Goal: Transaction & Acquisition: Purchase product/service

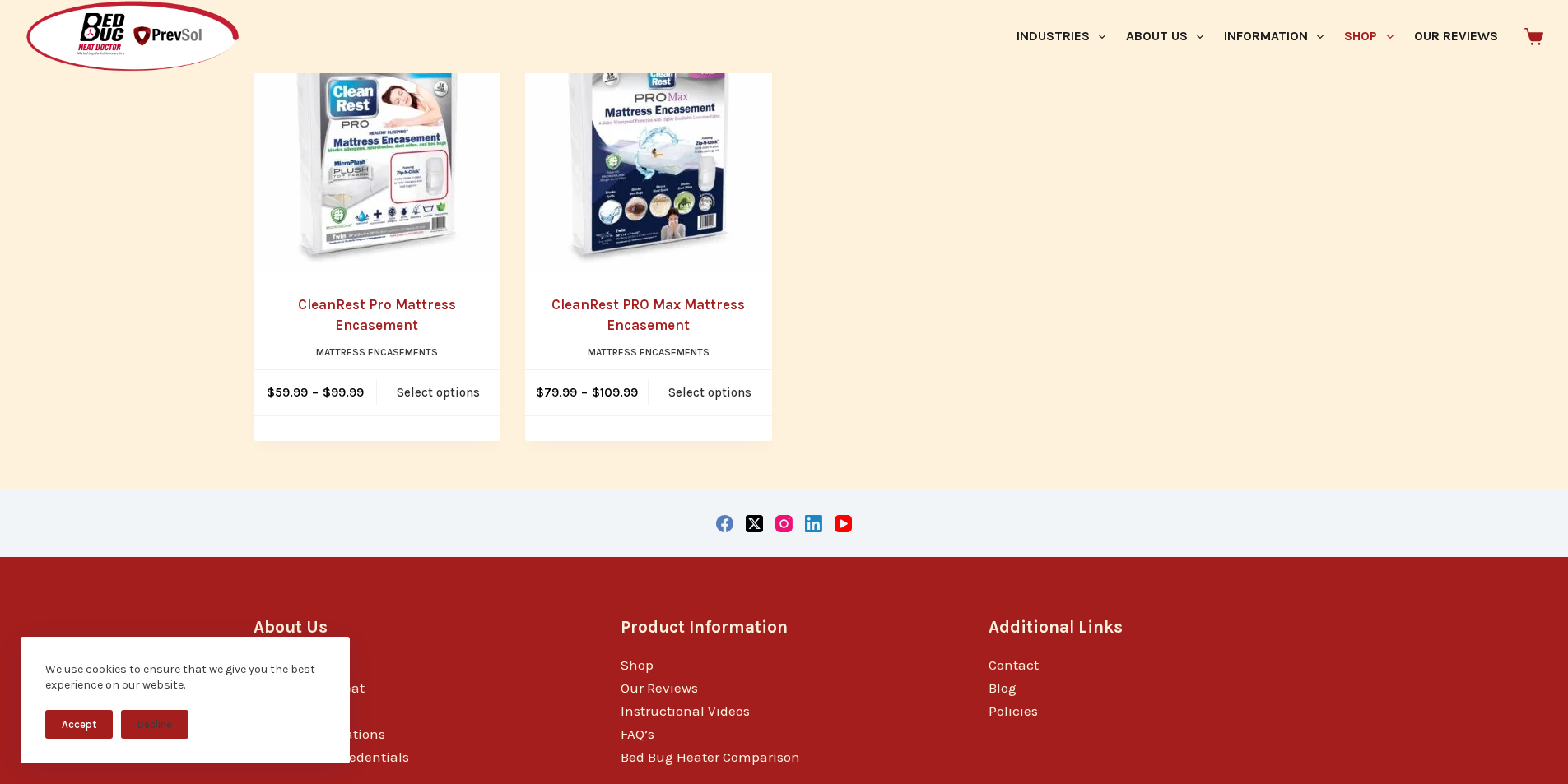
scroll to position [960, 0]
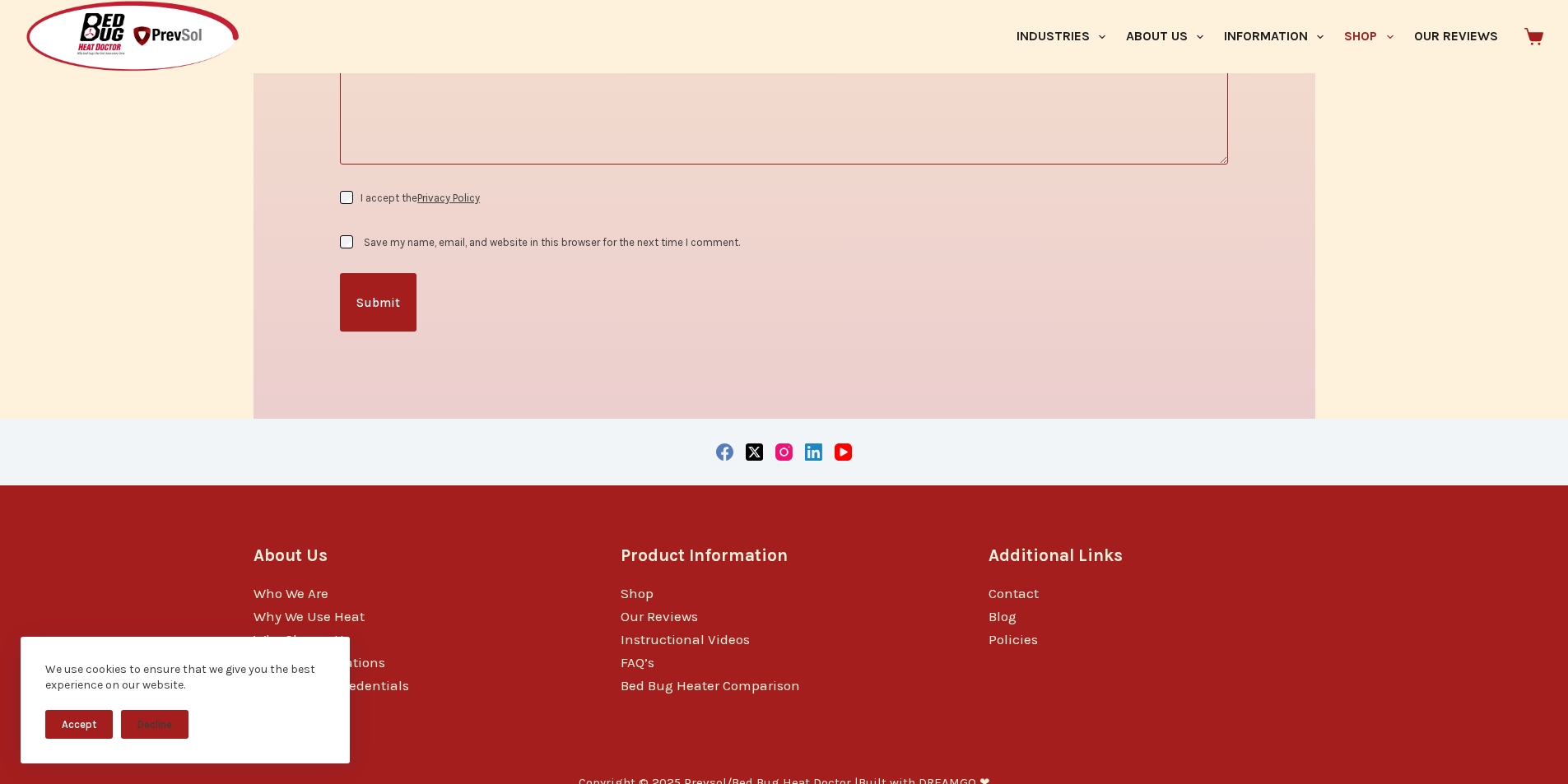
scroll to position [2566, 0]
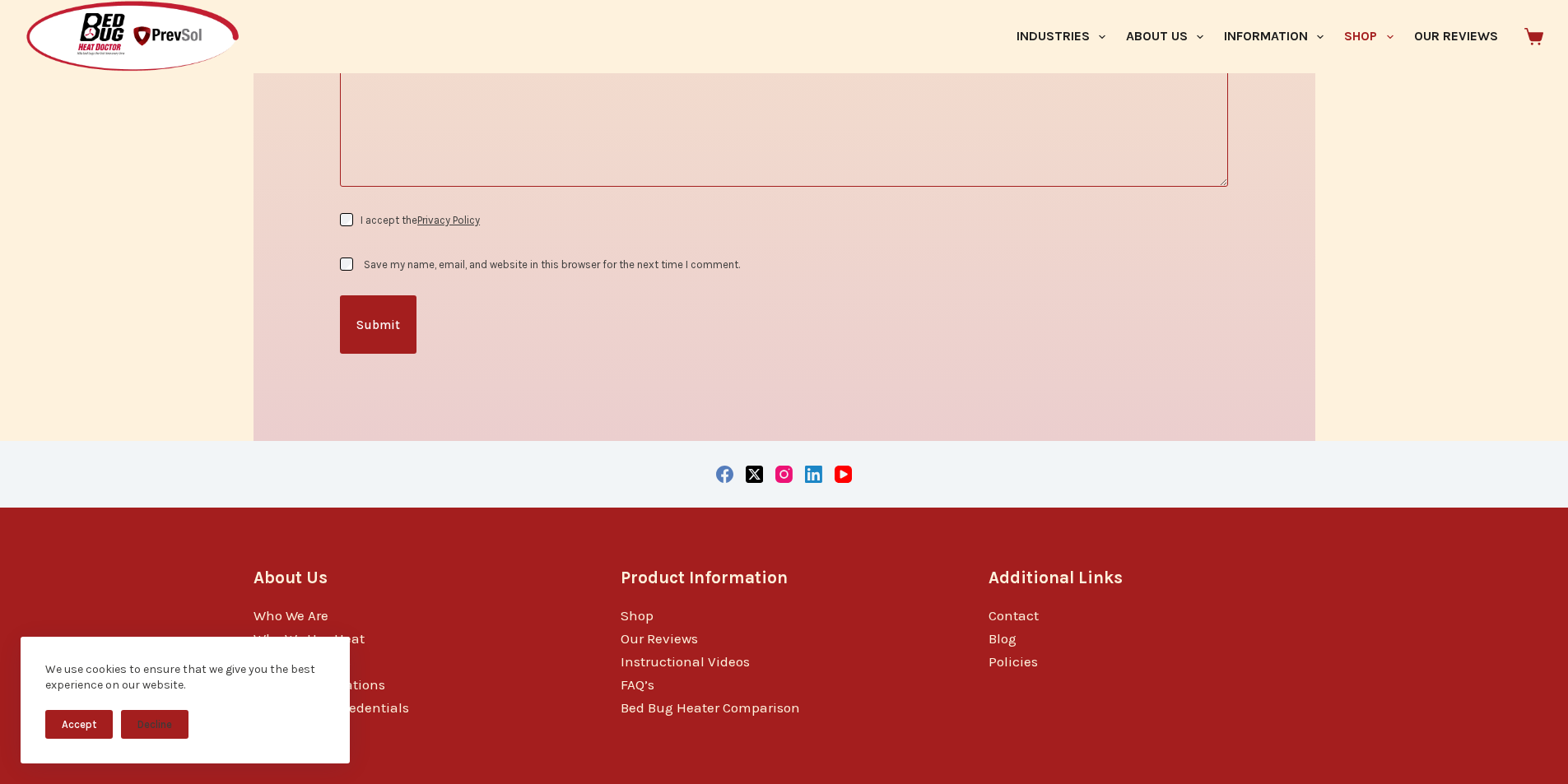
scroll to position [2566, 0]
